Goal: Task Accomplishment & Management: Manage account settings

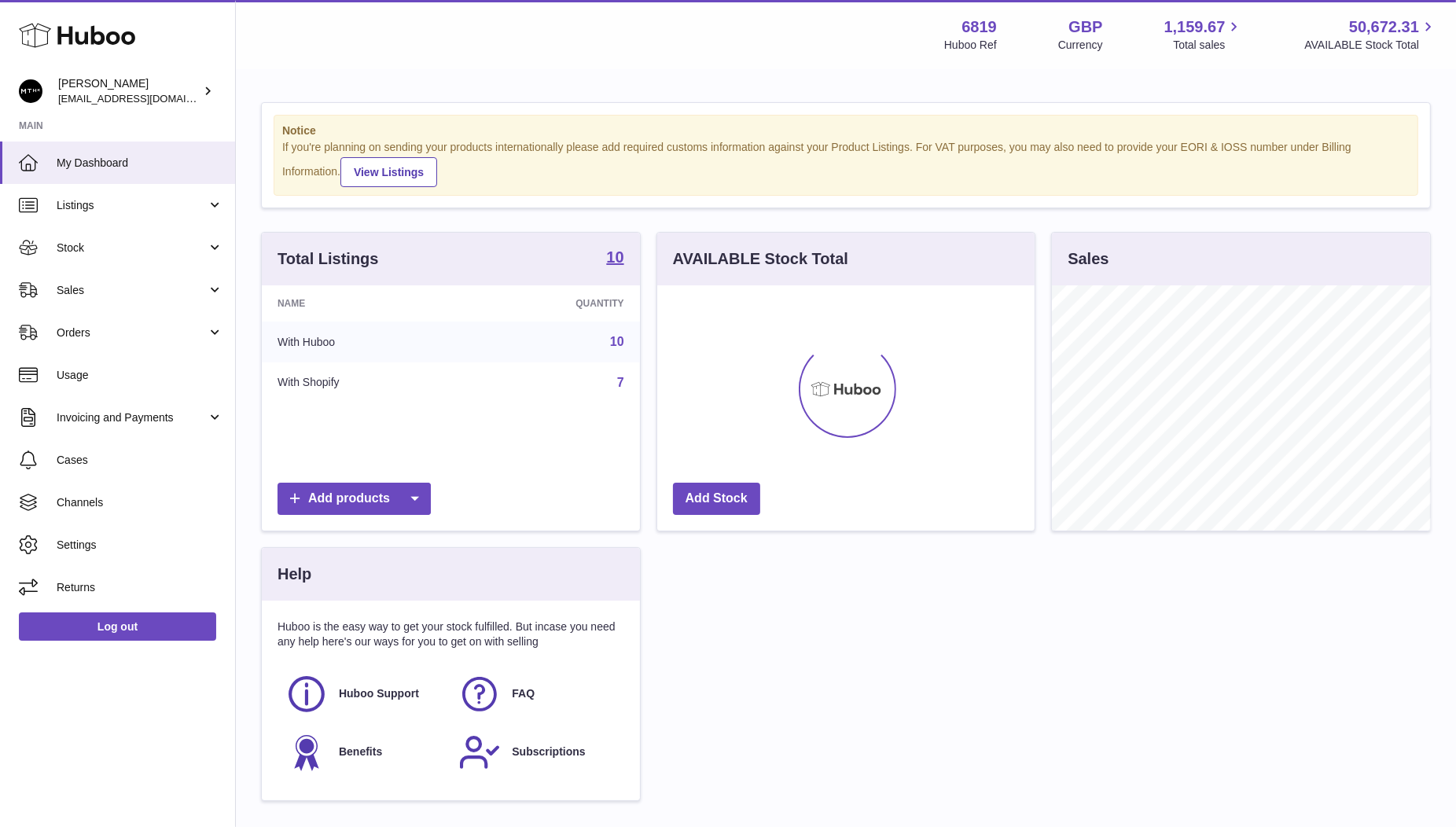
scroll to position [245, 378]
click at [89, 287] on span "Sales" at bounding box center [132, 291] width 150 height 15
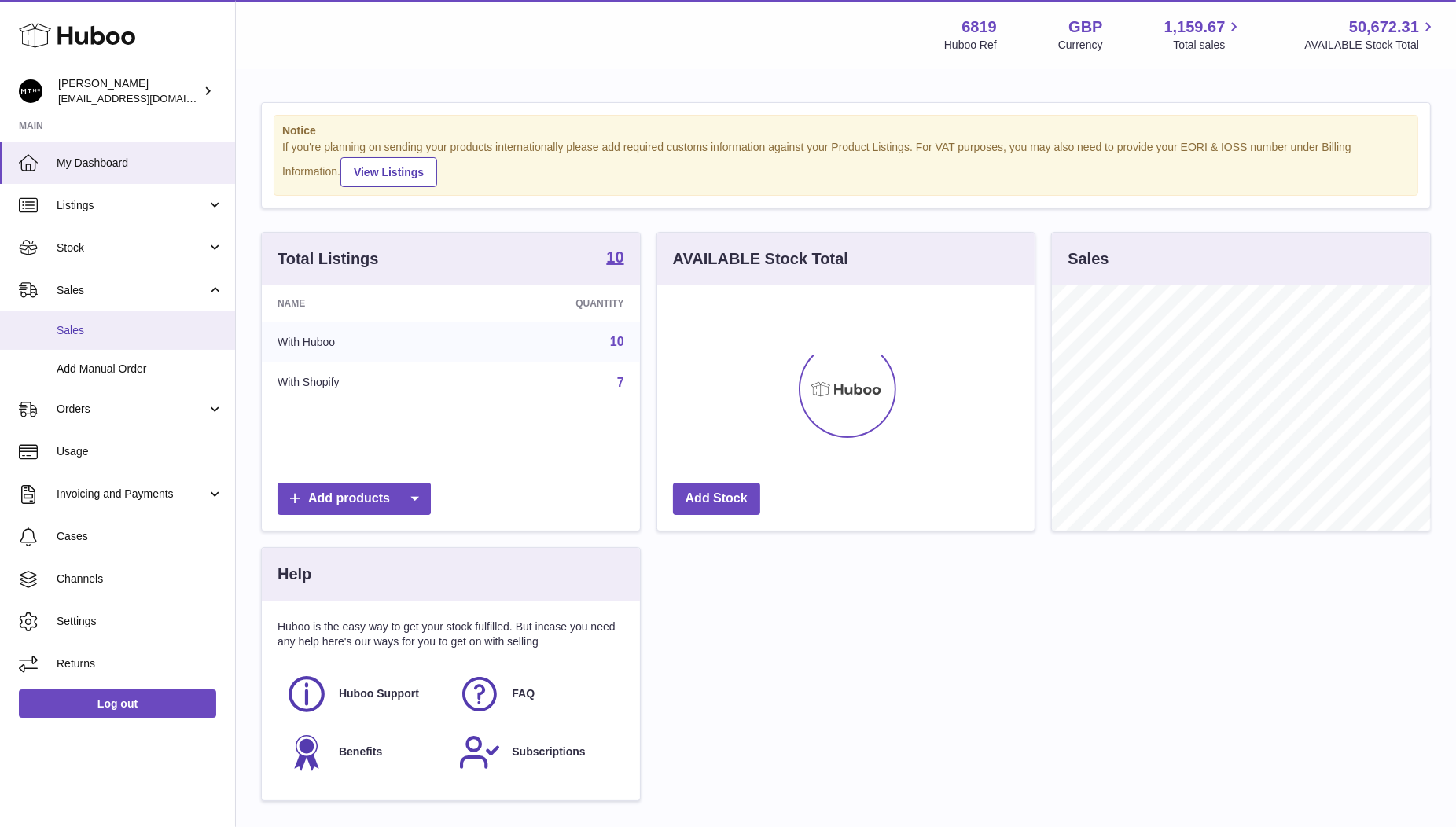
click at [92, 325] on span "Sales" at bounding box center [140, 330] width 166 height 15
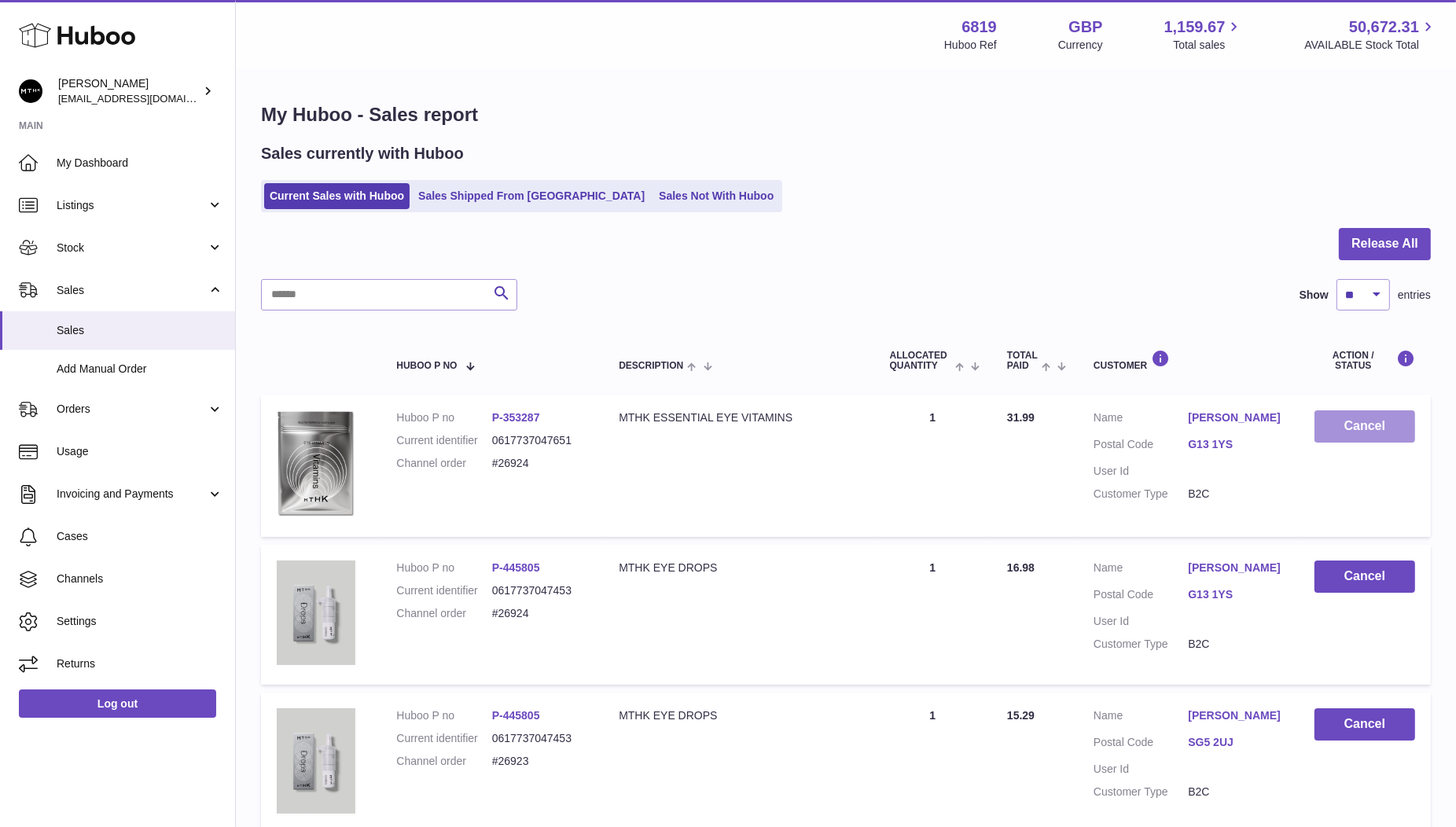
click at [1347, 420] on button "Cancel" at bounding box center [1364, 426] width 100 height 32
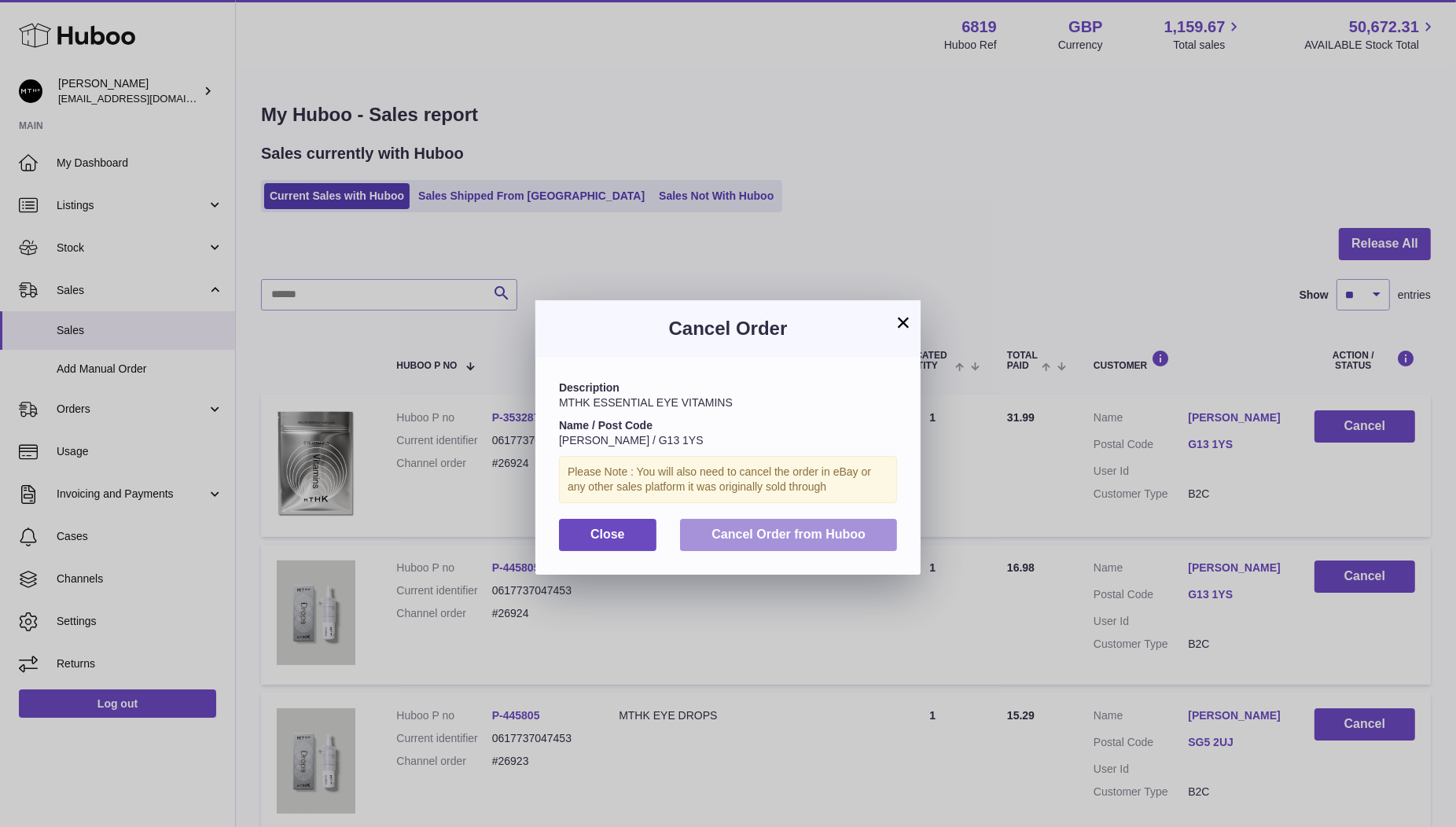
click at [790, 528] on span "Cancel Order from Huboo" at bounding box center [789, 534] width 155 height 14
